Goal: Task Accomplishment & Management: Manage account settings

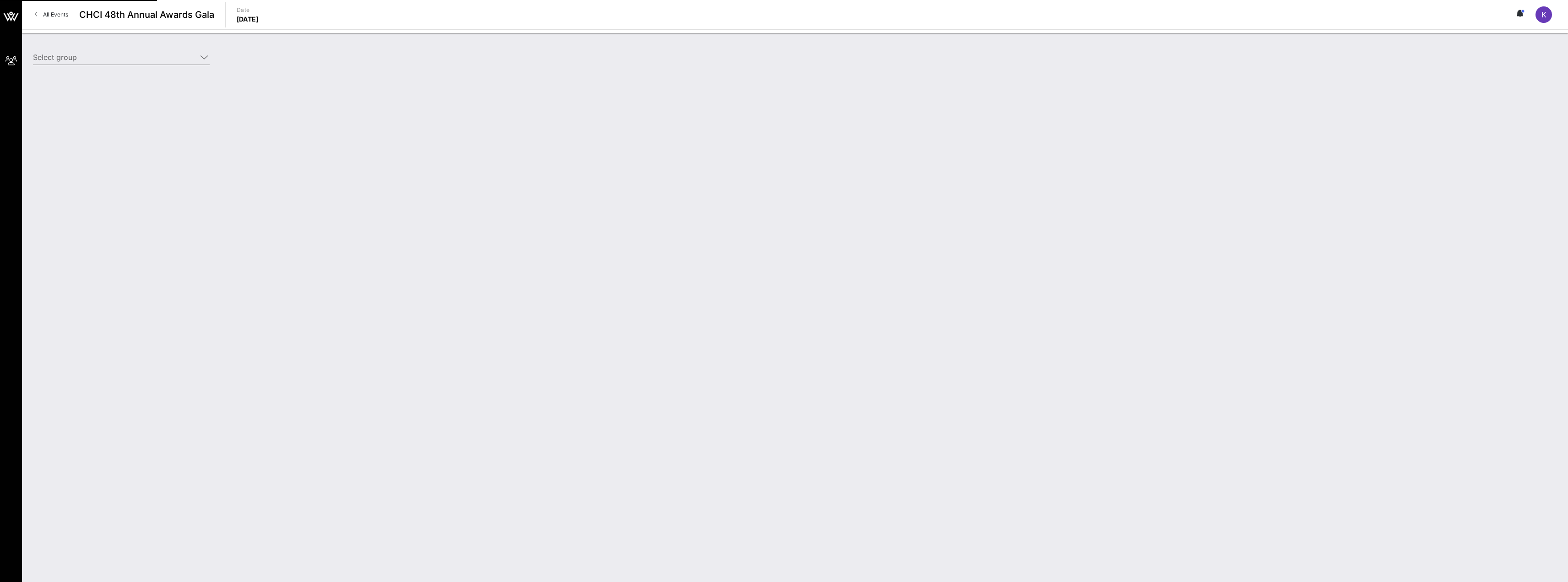
type input "Intuit (Intuit) [[PERSON_NAME], [PERSON_NAME][EMAIL_ADDRESS][DOMAIN_NAME]]"
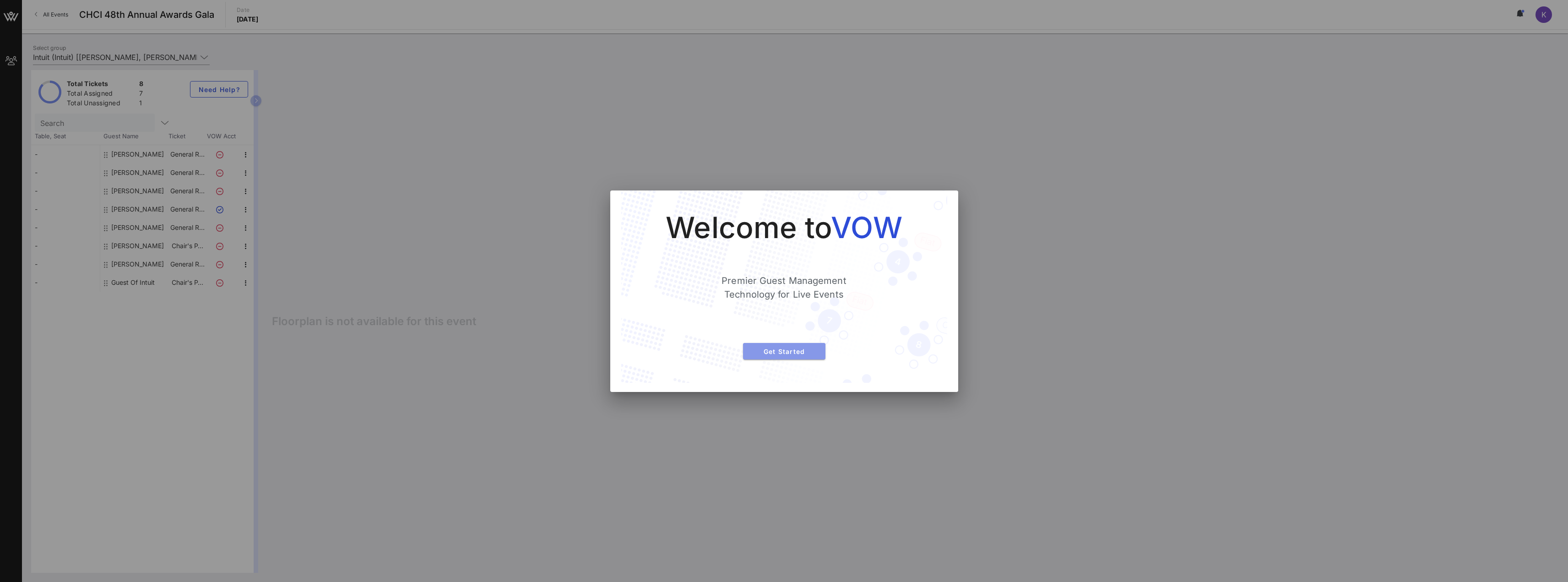
click at [808, 353] on span "Get Started" at bounding box center [784, 352] width 68 height 8
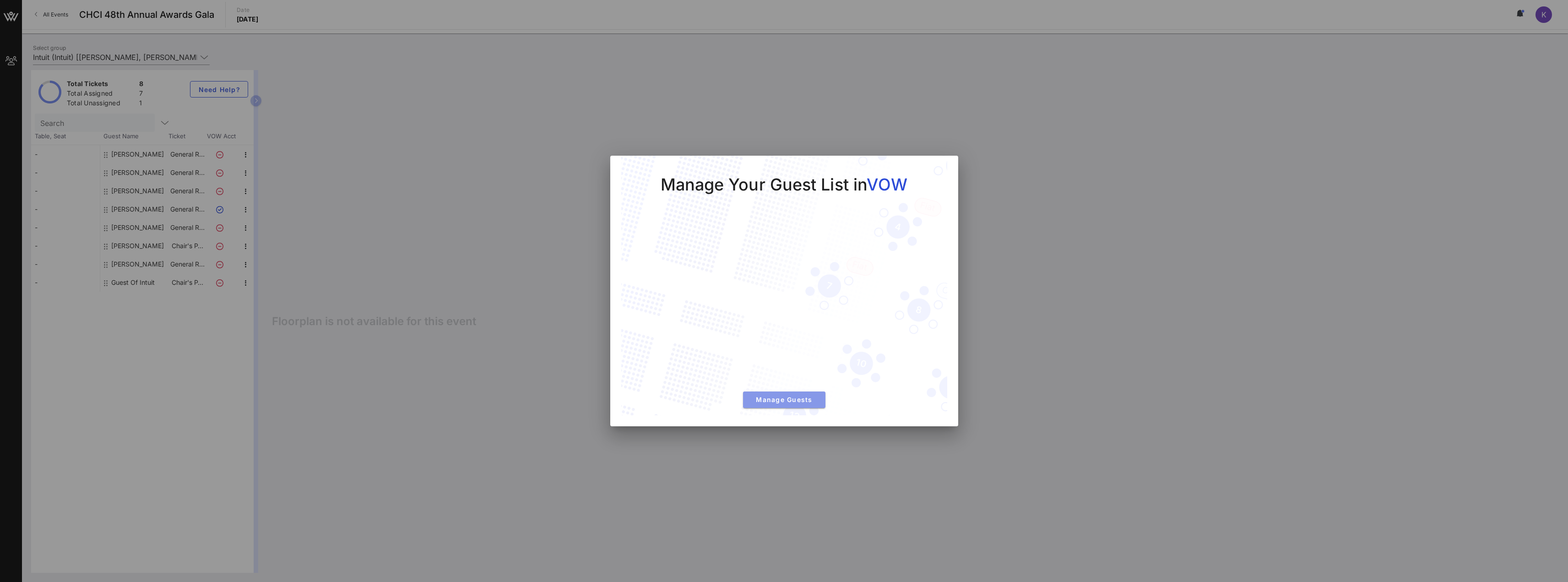
click at [785, 394] on button "Manage Guests" at bounding box center [784, 400] width 82 height 17
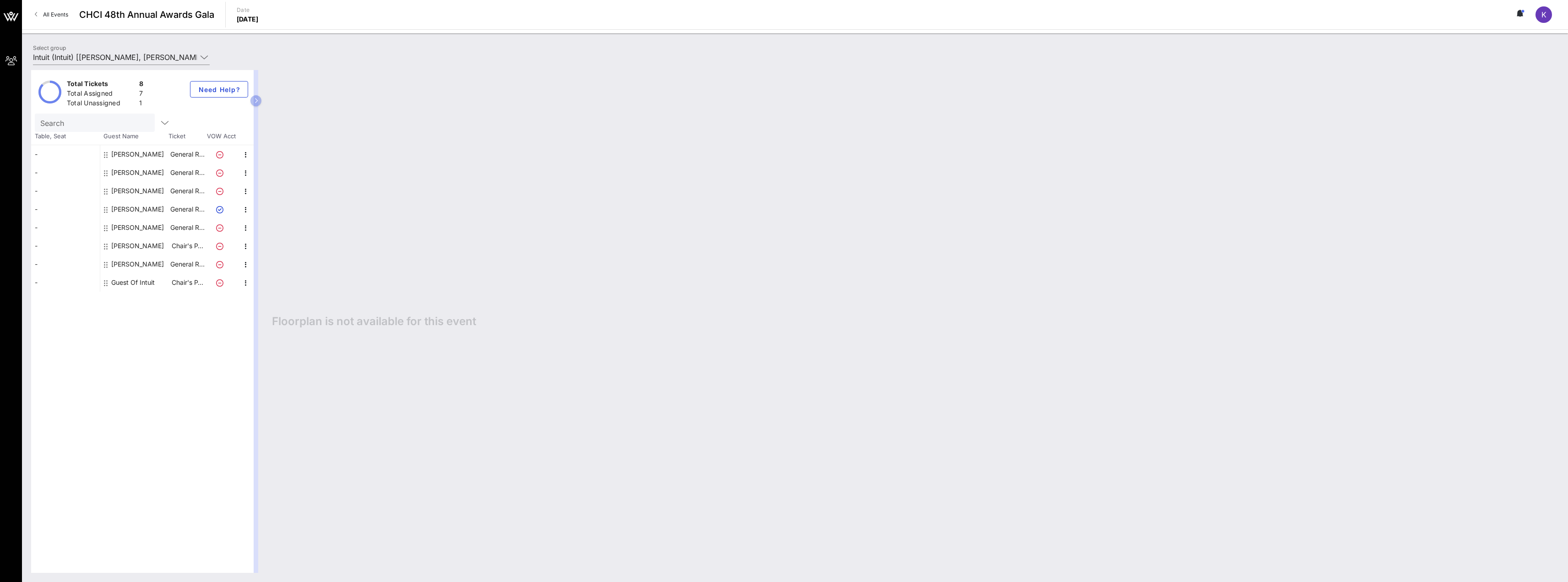
click at [147, 284] on div "Guest Of Intuit" at bounding box center [133, 282] width 43 height 18
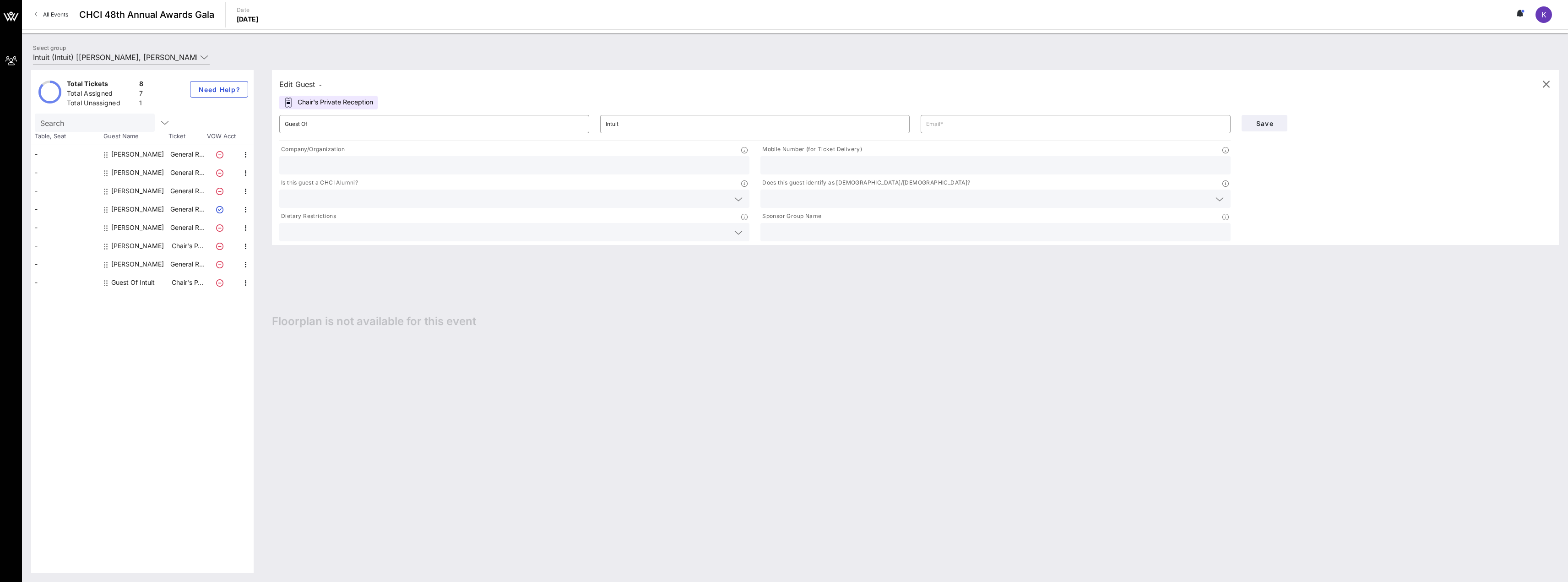
click at [131, 207] on div "[PERSON_NAME]" at bounding box center [137, 209] width 53 height 18
type input "[PERSON_NAME]"
type input "[PERSON_NAME][EMAIL_ADDRESS][DOMAIN_NAME]"
type input "Intuit"
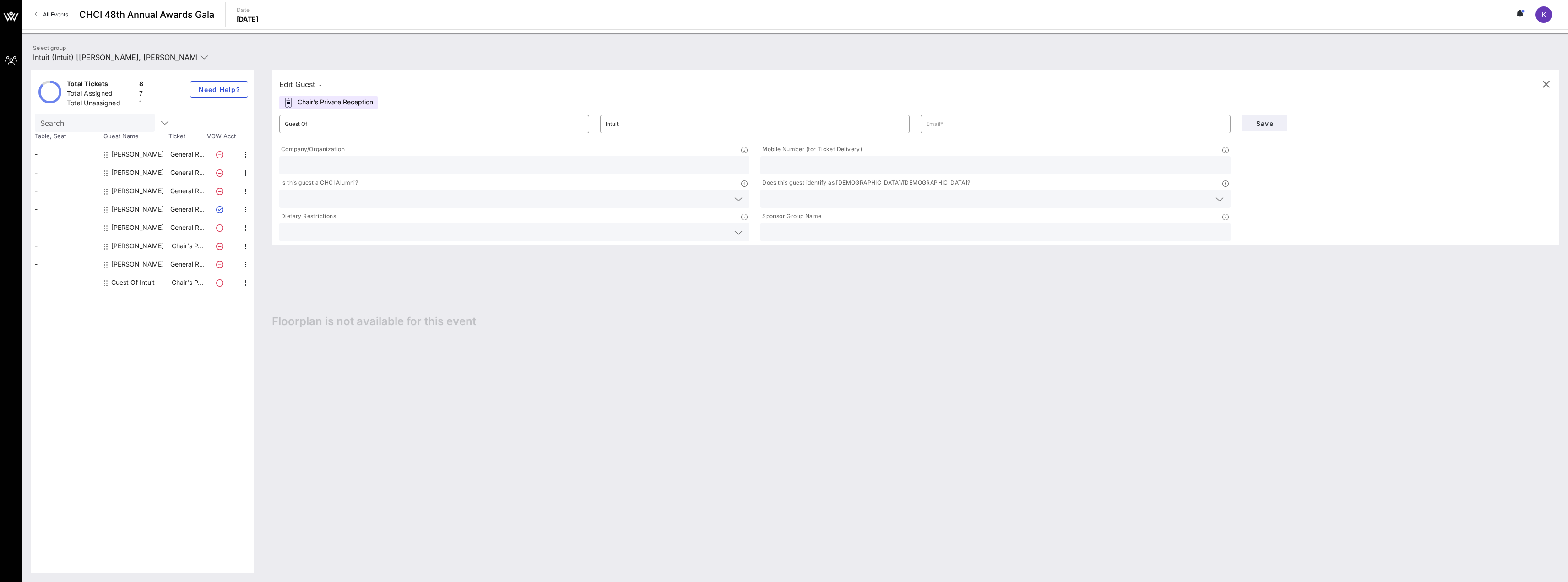
type input "2024209474"
type input "Intuit"
click at [314, 105] on div "General Reception" at bounding box center [318, 103] width 78 height 13
click at [295, 153] on div "​ [PERSON_NAME]" at bounding box center [434, 141] width 321 height 29
click at [310, 173] on div "Intuit" at bounding box center [514, 182] width 459 height 18
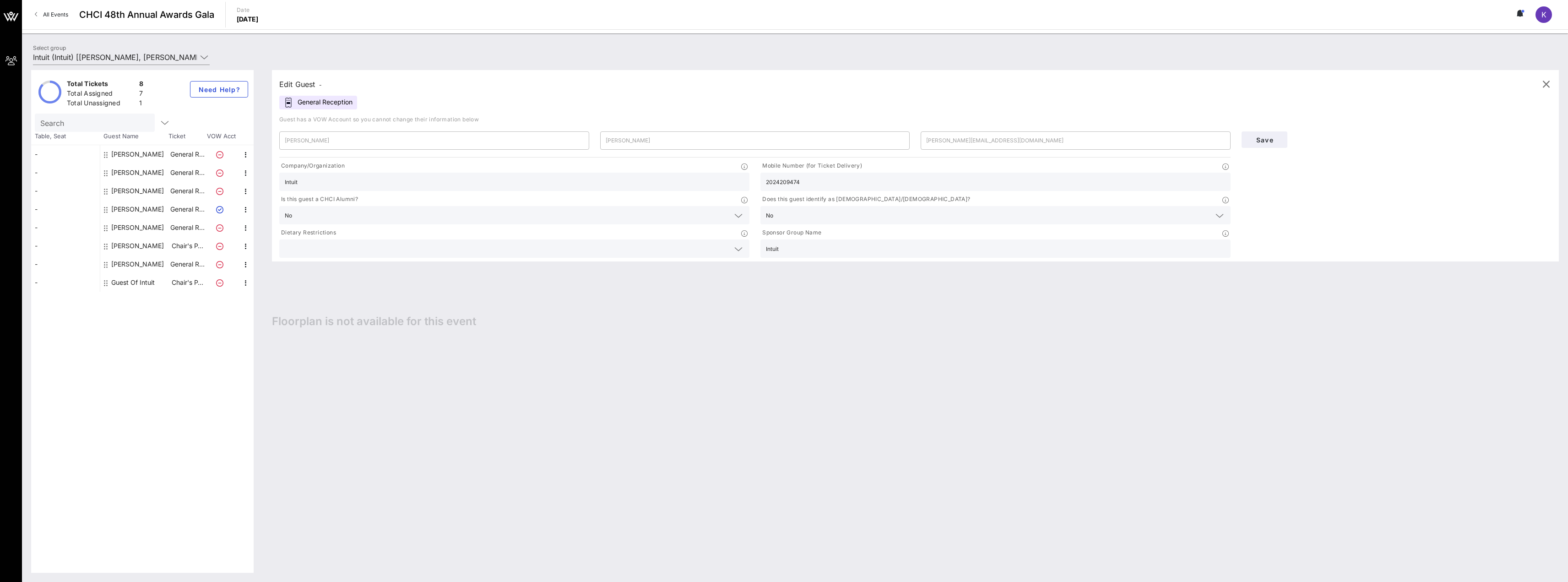
click at [130, 213] on div "[PERSON_NAME]" at bounding box center [137, 209] width 53 height 18
click at [246, 208] on icon "button" at bounding box center [246, 210] width 11 height 11
click at [263, 215] on div "Edit" at bounding box center [269, 213] width 18 height 7
click at [296, 105] on div "General Reception" at bounding box center [318, 103] width 78 height 13
click at [306, 93] on div "Edit Guest - General Reception Guest has a VOW Account so you cannot change the…" at bounding box center [915, 166] width 1287 height 191
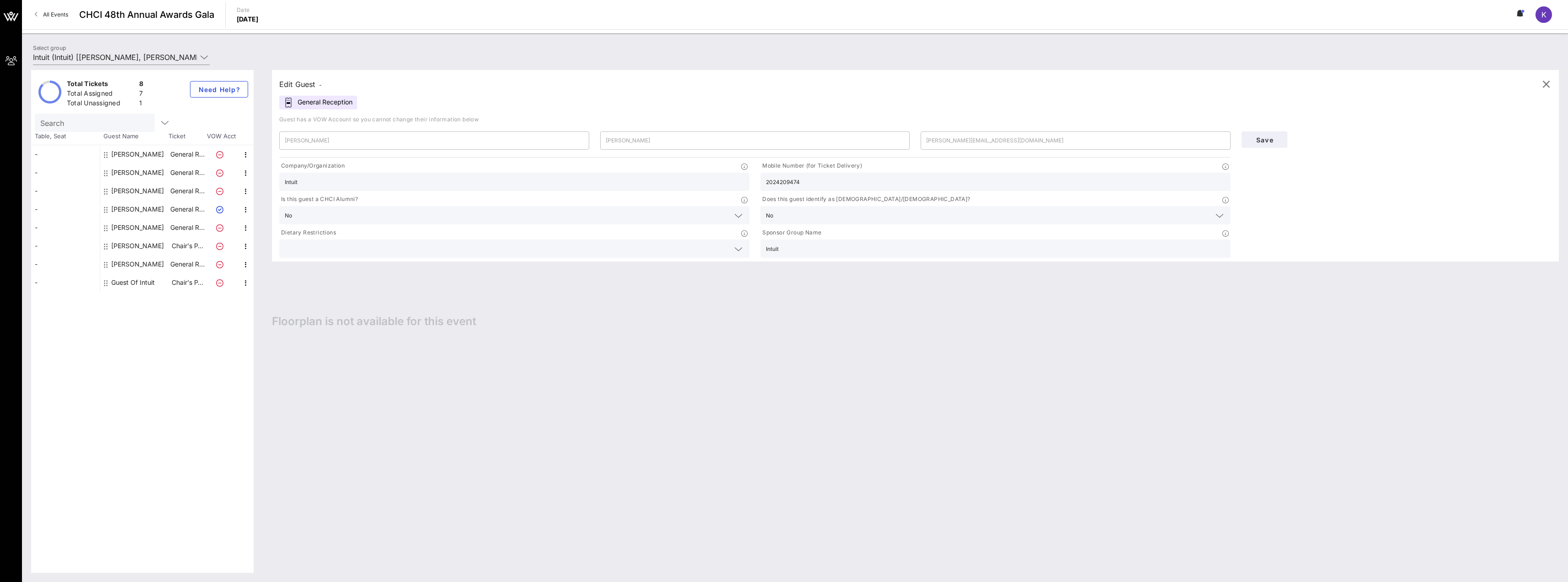
click at [203, 212] on p "General R…" at bounding box center [187, 209] width 37 height 18
click at [195, 211] on p "General R…" at bounding box center [187, 209] width 37 height 18
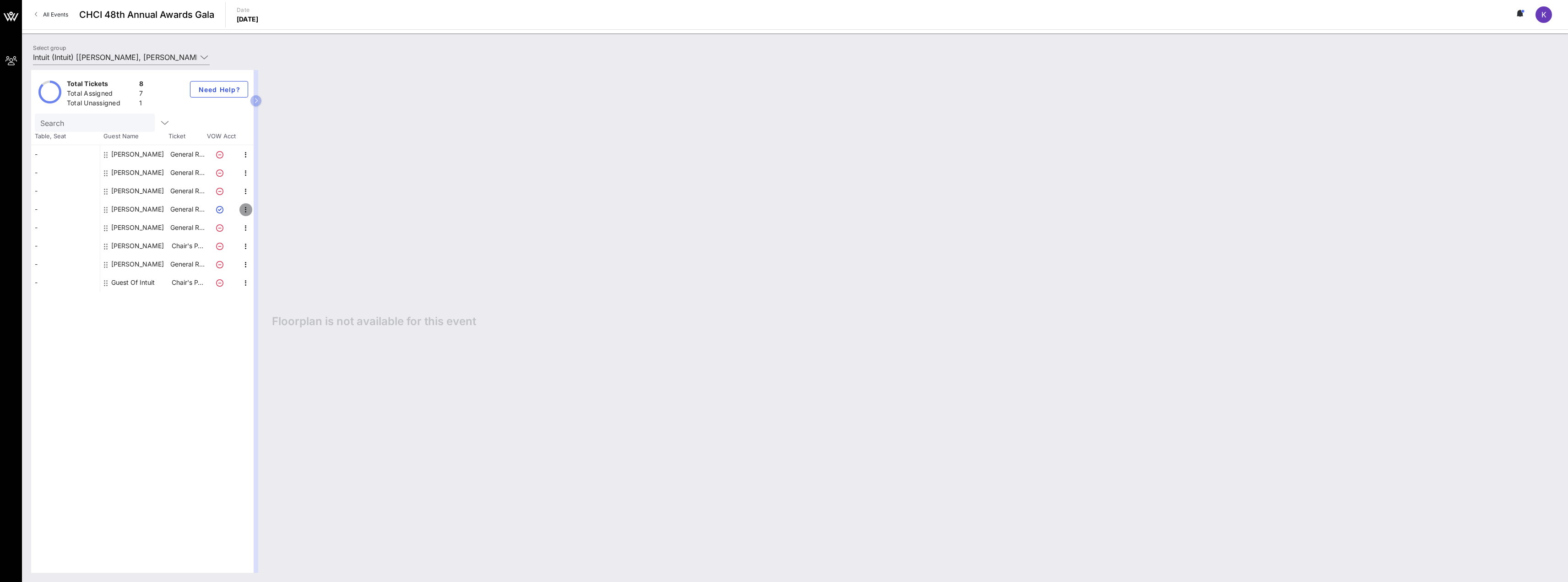
click at [246, 206] on icon "button" at bounding box center [246, 210] width 11 height 11
click at [262, 234] on div "Delete" at bounding box center [269, 231] width 18 height 7
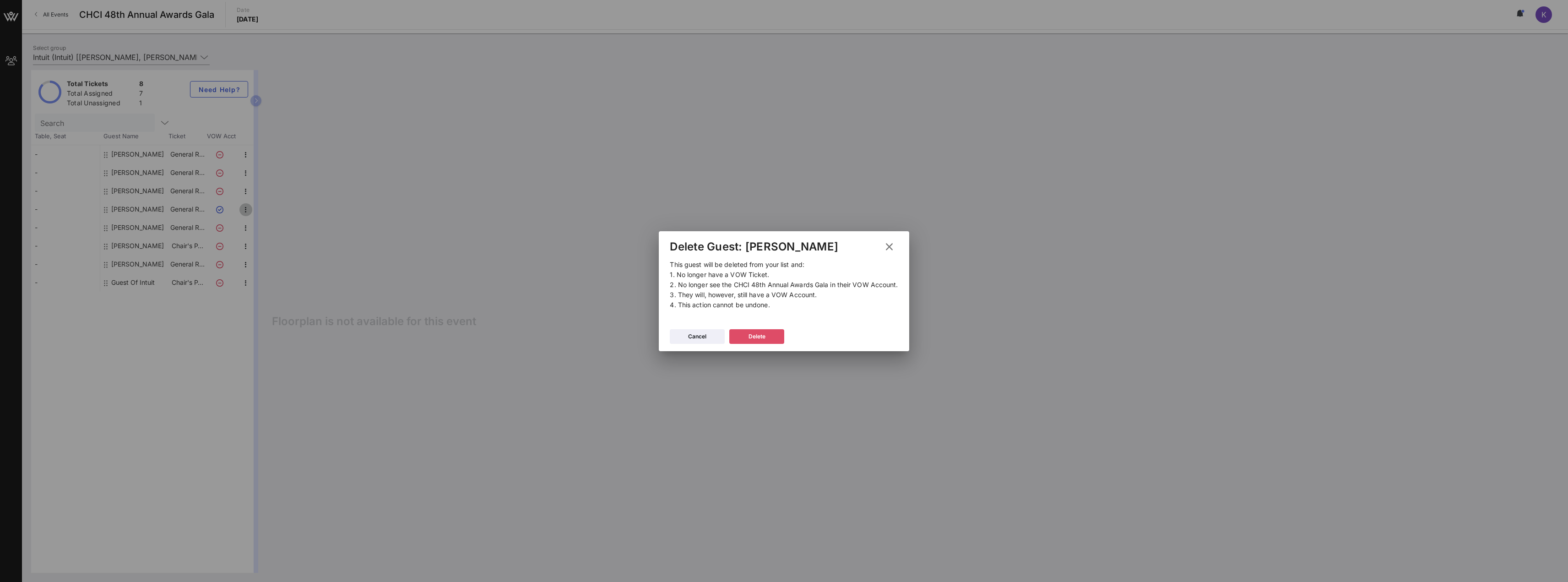
click at [760, 337] on icon at bounding box center [757, 336] width 7 height 6
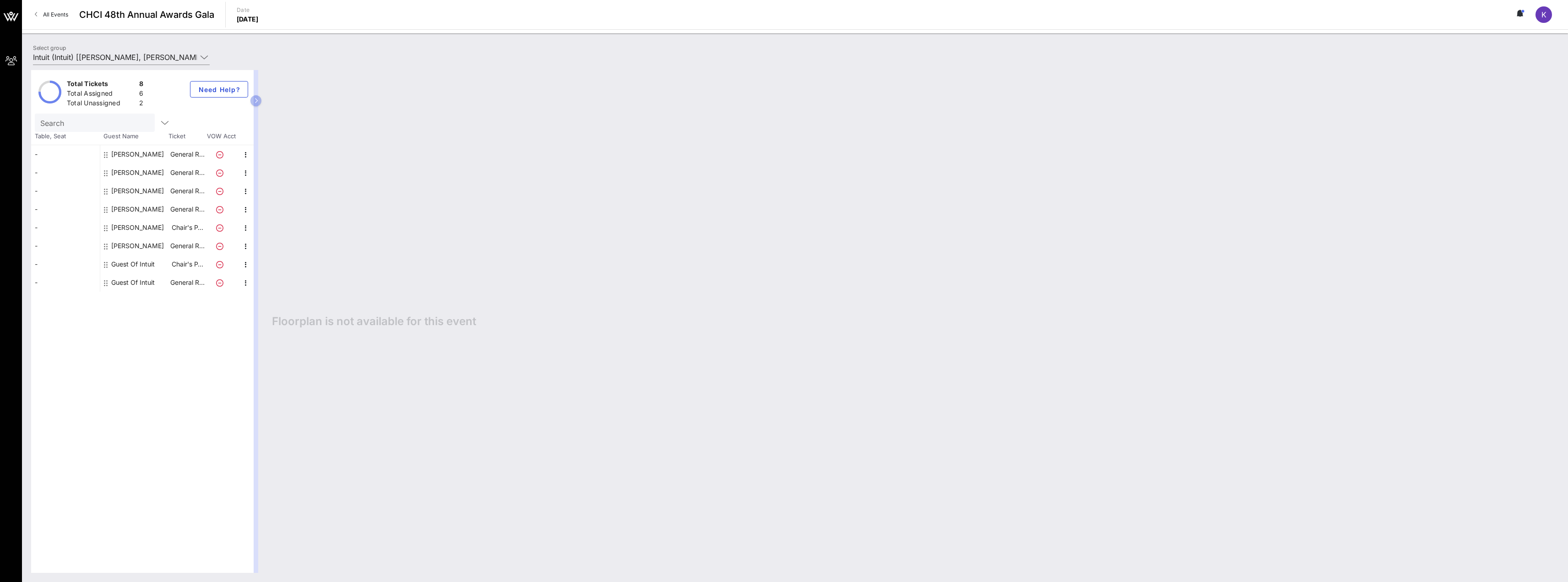
click at [131, 268] on div "Guest Of Intuit" at bounding box center [133, 264] width 43 height 18
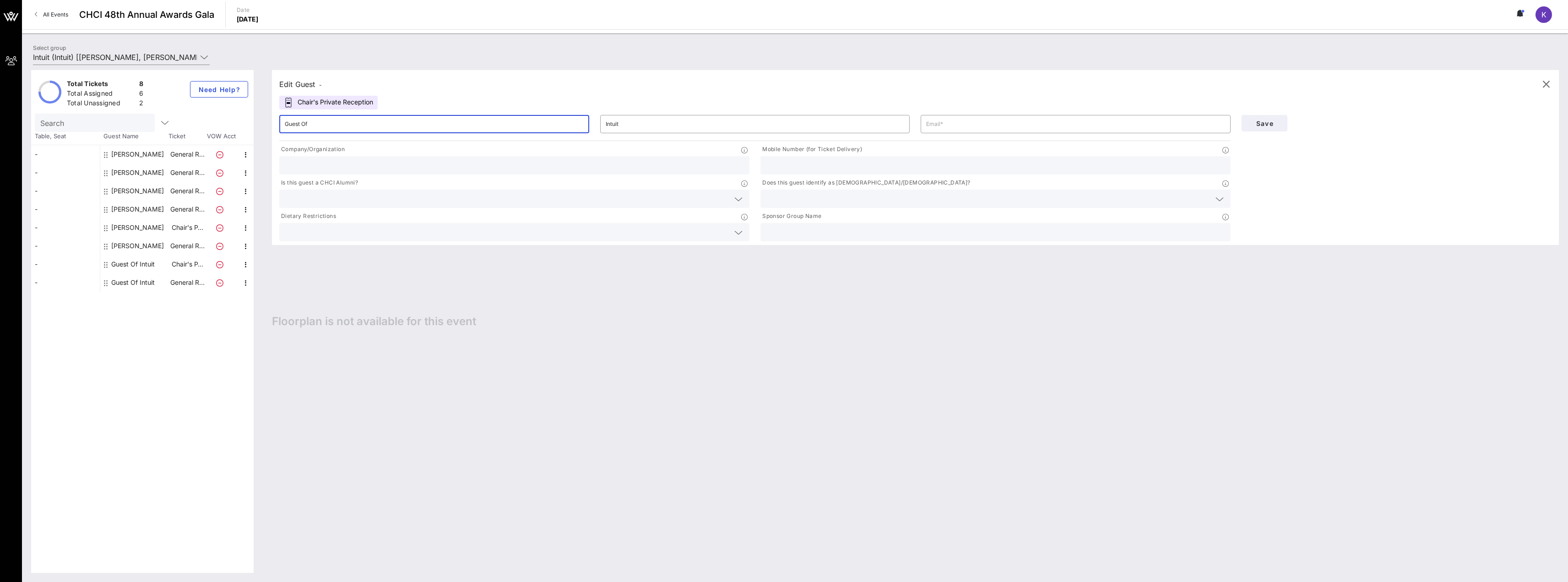
click at [357, 128] on input "Guest Of" at bounding box center [434, 124] width 299 height 15
type input "[PERSON_NAME]"
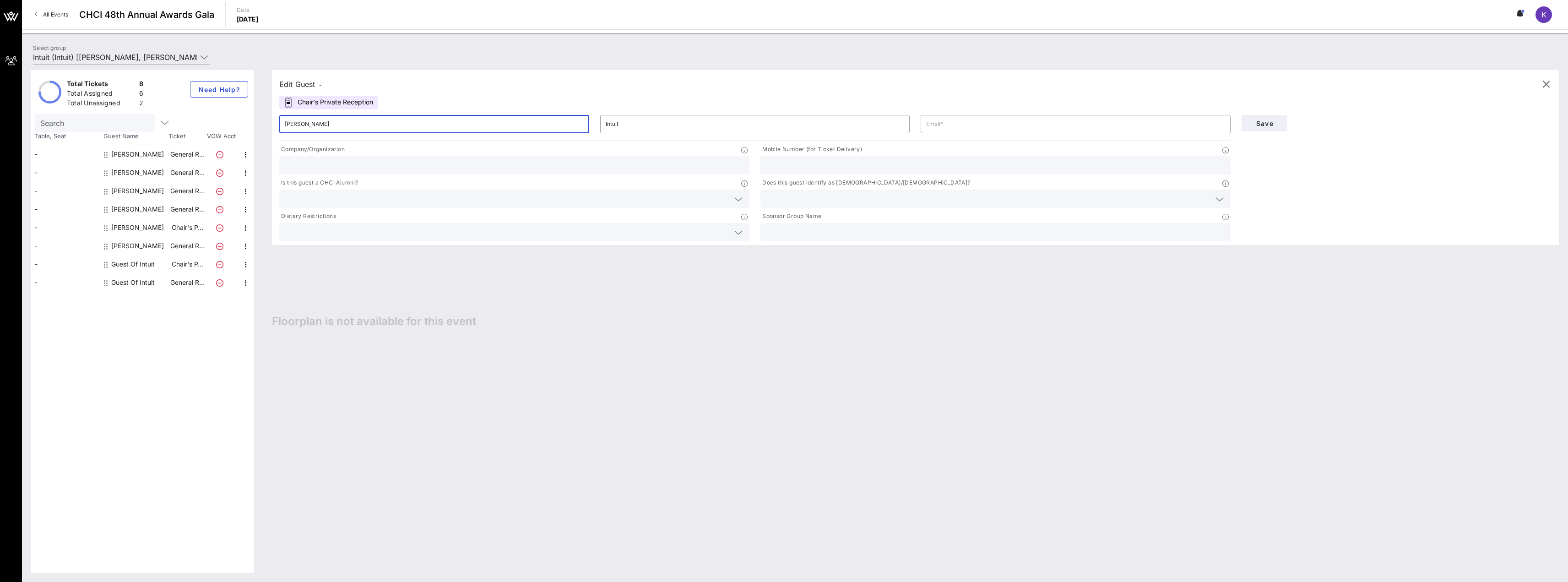
type input "[PERSON_NAME][EMAIL_ADDRESS][DOMAIN_NAME]"
type input "Intuit"
type input "2024209474"
type input "[PERSON_NAME]"
drag, startPoint x: 348, startPoint y: 211, endPoint x: 346, endPoint y: 205, distance: 6.3
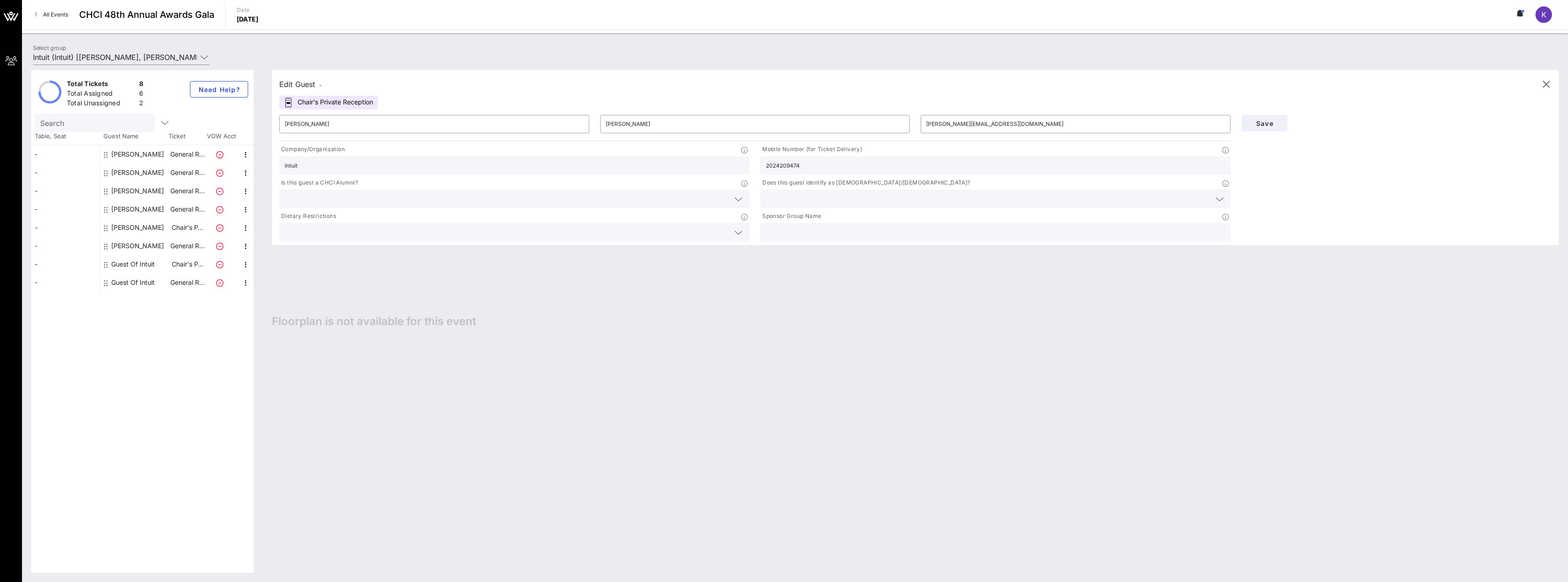
click at [348, 210] on div "Dietary Restrictions" at bounding box center [514, 226] width 481 height 34
click at [345, 204] on input "text" at bounding box center [507, 198] width 444 height 12
click at [350, 216] on div "No" at bounding box center [514, 221] width 470 height 18
click at [799, 198] on input "text" at bounding box center [987, 198] width 444 height 12
click at [792, 219] on div "No" at bounding box center [995, 221] width 470 height 18
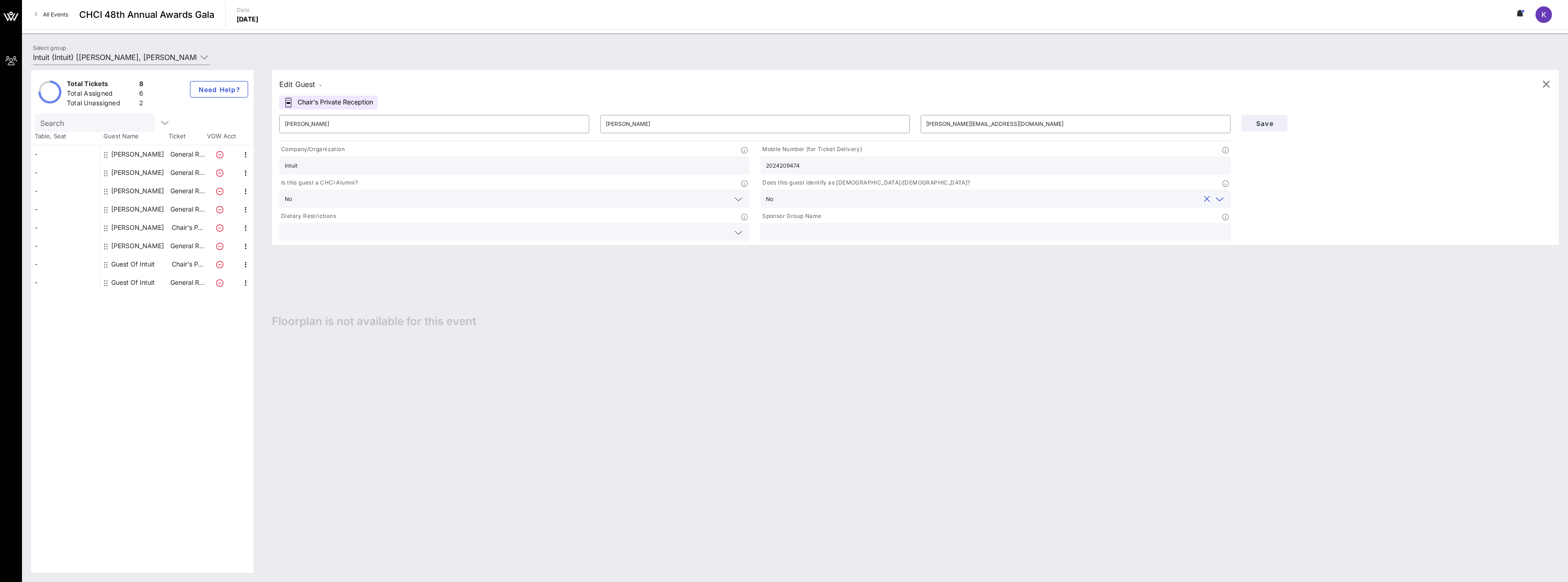
drag, startPoint x: 464, startPoint y: 213, endPoint x: 461, endPoint y: 219, distance: 6.7
click at [464, 214] on div "Dietary Restrictions" at bounding box center [514, 217] width 470 height 12
click at [453, 226] on div at bounding box center [514, 232] width 459 height 18
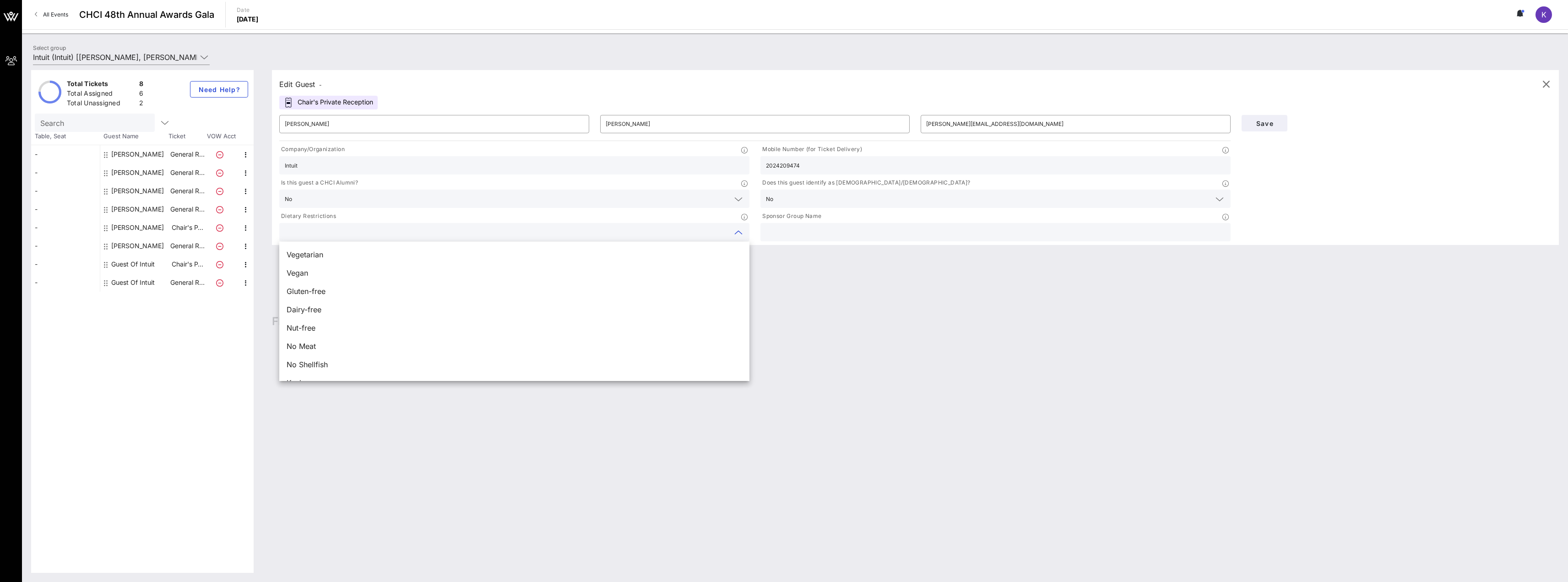
drag, startPoint x: 573, startPoint y: 226, endPoint x: 777, endPoint y: 220, distance: 204.1
click at [574, 226] on div at bounding box center [514, 232] width 459 height 18
click at [841, 229] on input "text" at bounding box center [995, 232] width 459 height 12
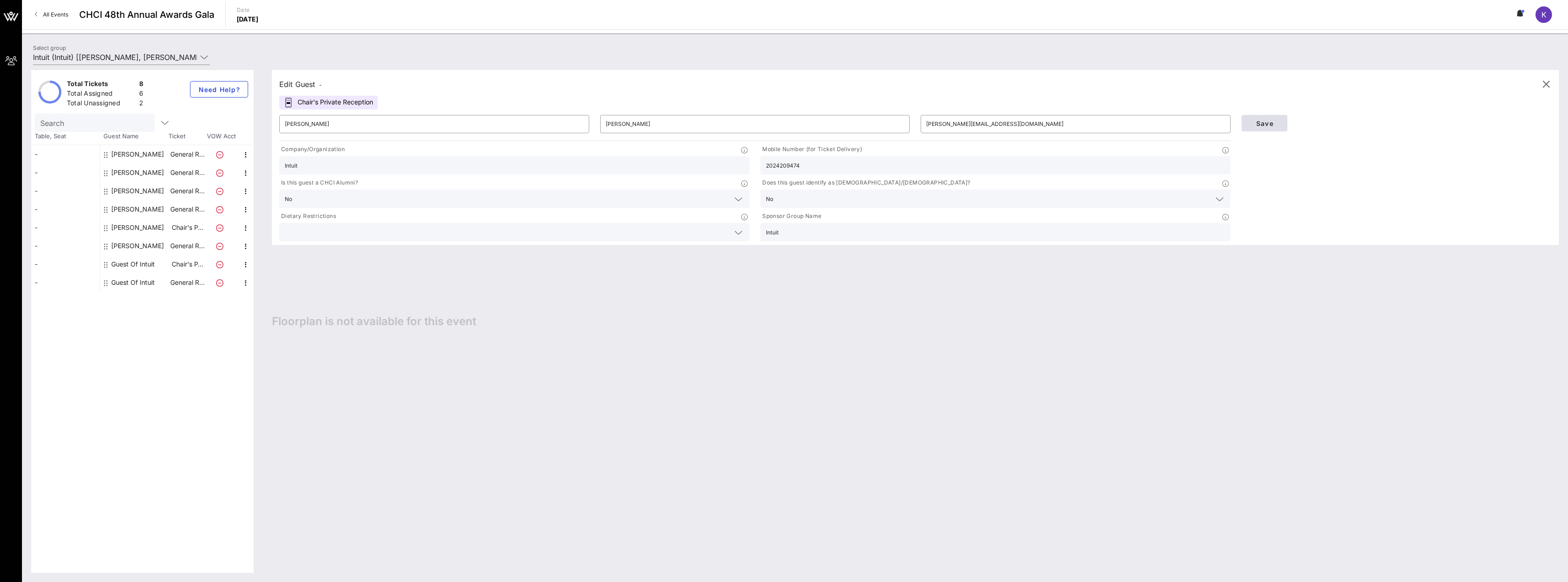
type input "Intuit"
click at [1269, 124] on span "Save" at bounding box center [1264, 123] width 31 height 8
click at [1269, 126] on span "Save" at bounding box center [1264, 123] width 31 height 8
click at [1273, 125] on span "Save" at bounding box center [1264, 123] width 31 height 8
click at [1267, 129] on div "Save" at bounding box center [1396, 123] width 321 height 28
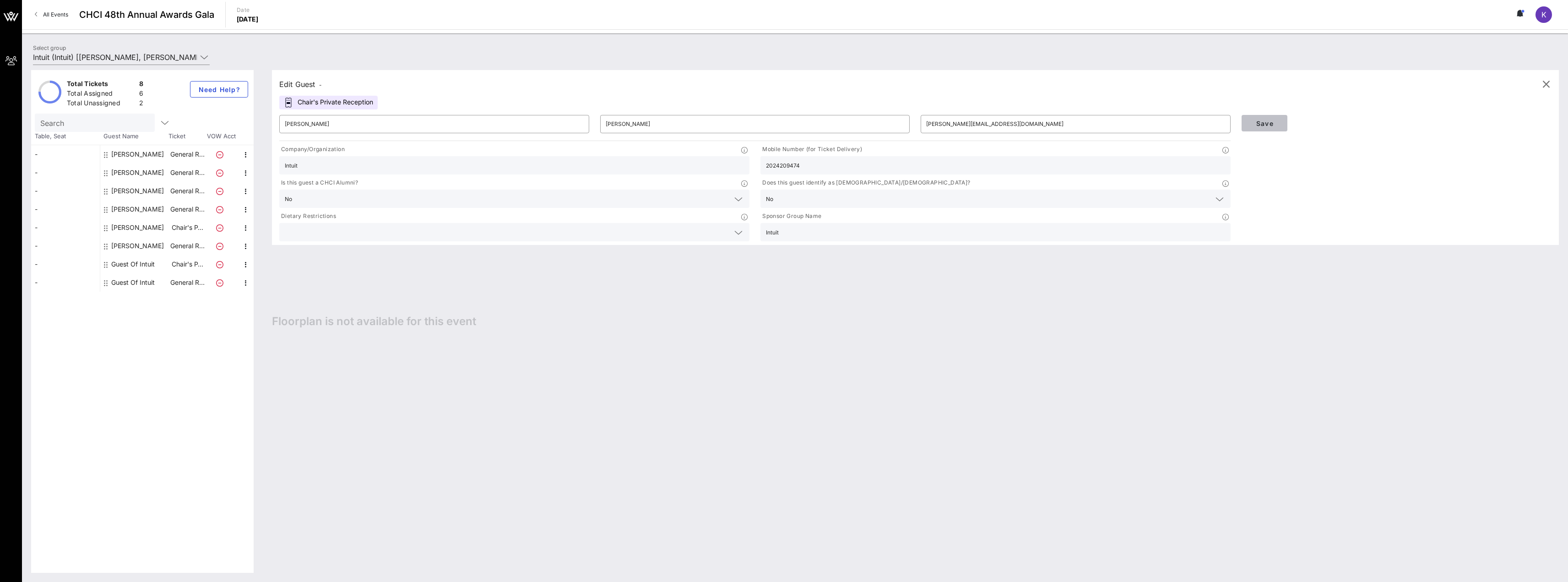
click at [1266, 128] on button "Save" at bounding box center [1264, 123] width 46 height 17
click at [321, 376] on div "Edit Guest - Chair's Private Reception ​ [PERSON_NAME] ​ [PERSON_NAME] ​ [PERSO…" at bounding box center [910, 322] width 1296 height 503
click at [1281, 128] on button "Save" at bounding box center [1264, 123] width 46 height 17
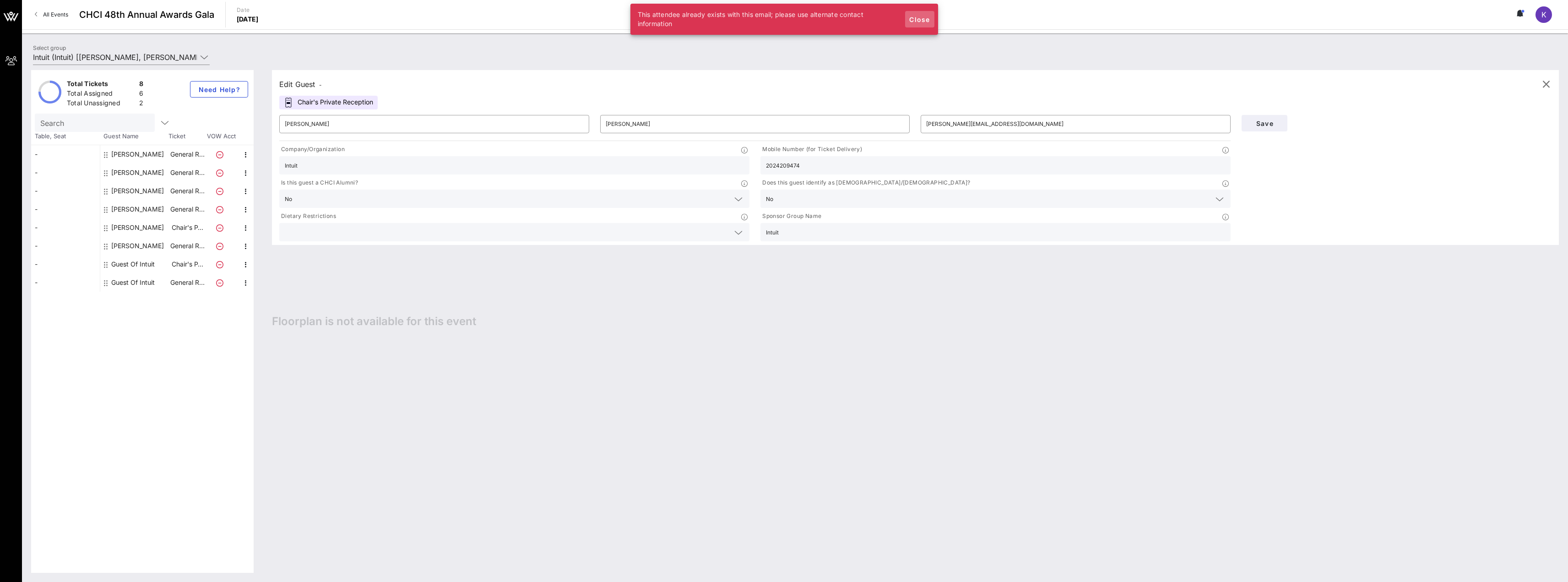
click at [924, 23] on span "Close" at bounding box center [920, 19] width 22 height 8
